Goal: Task Accomplishment & Management: Use online tool/utility

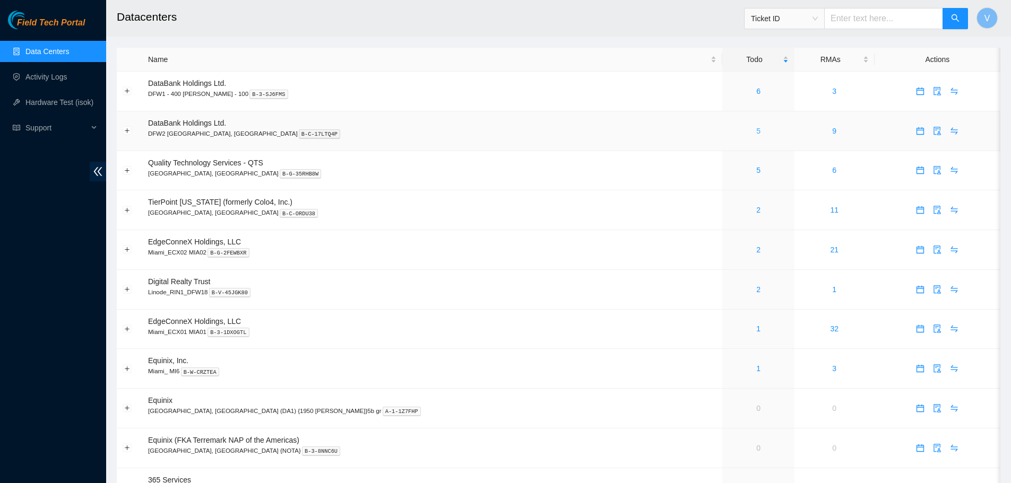
click at [756, 132] on link "5" at bounding box center [758, 131] width 4 height 8
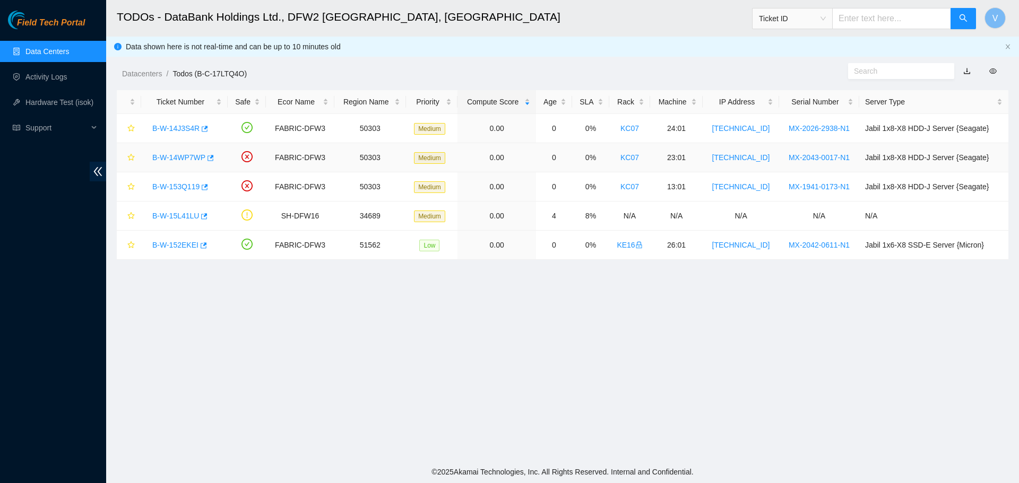
click at [180, 157] on link "B-W-14WP7WP" at bounding box center [178, 157] width 53 height 8
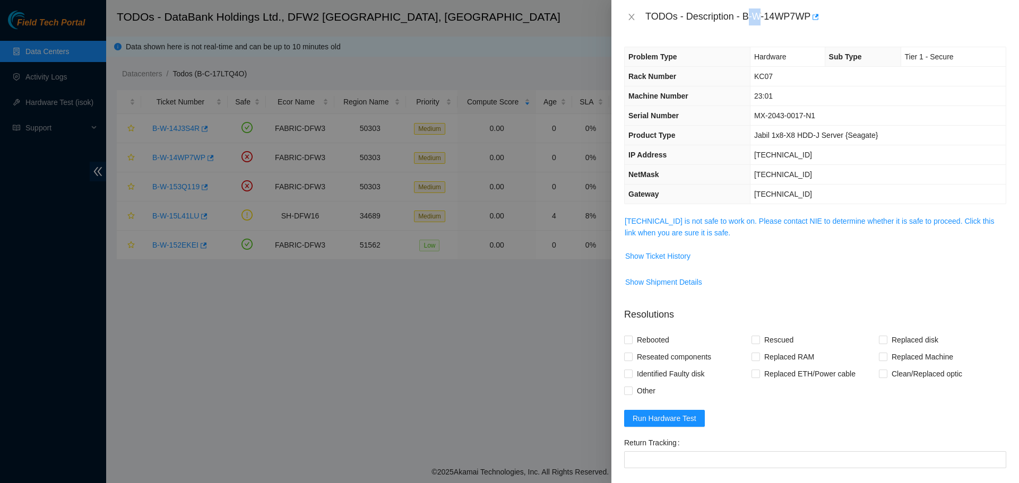
drag, startPoint x: 747, startPoint y: 16, endPoint x: 760, endPoint y: 16, distance: 13.8
click at [760, 16] on div "TODOs - Description - B-W-14WP7WP" at bounding box center [825, 16] width 361 height 17
drag, startPoint x: 744, startPoint y: 16, endPoint x: 811, endPoint y: 14, distance: 66.4
click at [811, 14] on div "TODOs - Description - B-W-14WP7WP" at bounding box center [825, 16] width 361 height 17
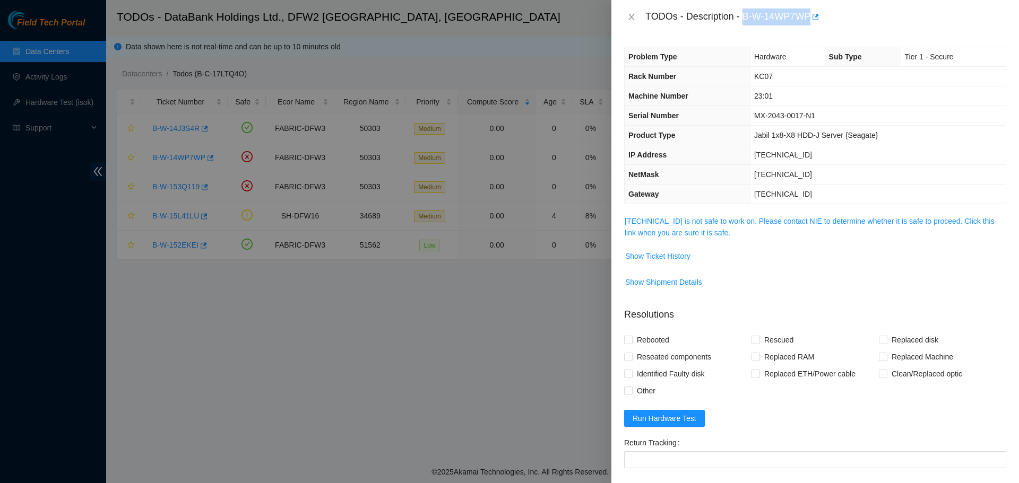
copy div "B-W-14WP7WP"
